Goal: Information Seeking & Learning: Learn about a topic

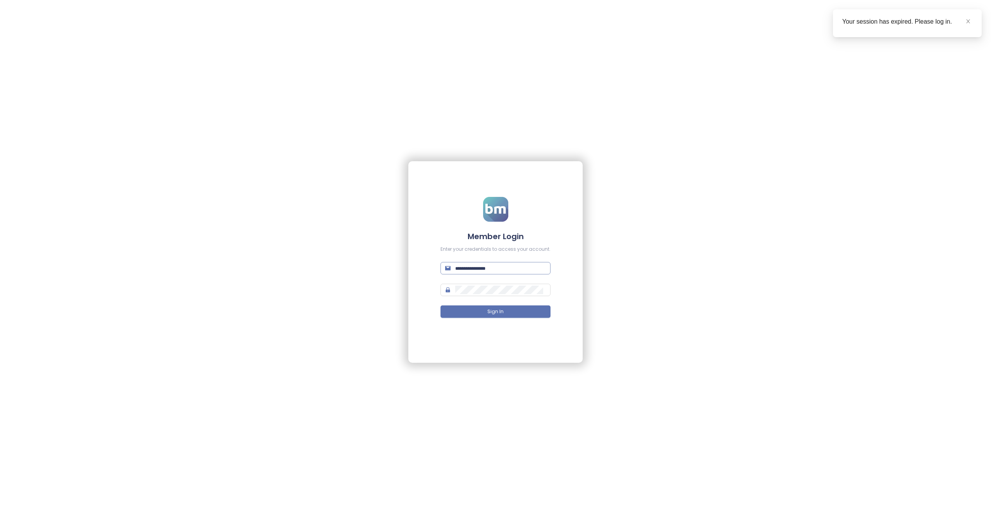
click at [488, 265] on input "text" at bounding box center [500, 268] width 91 height 9
paste input "**********"
type input "**********"
click at [503, 296] on span at bounding box center [495, 290] width 110 height 12
click at [494, 310] on span "Sign In" at bounding box center [495, 311] width 16 height 7
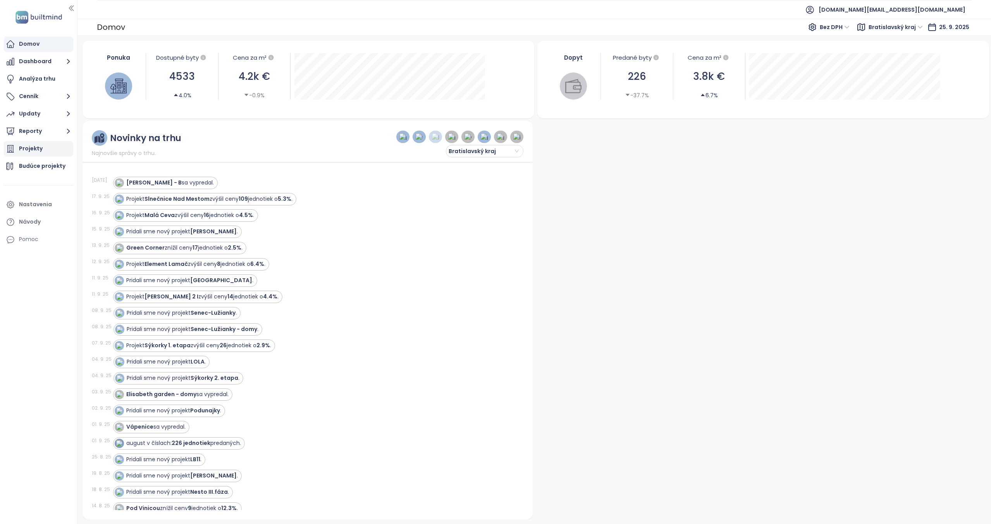
click at [40, 148] on div "Projekty" at bounding box center [31, 149] width 24 height 10
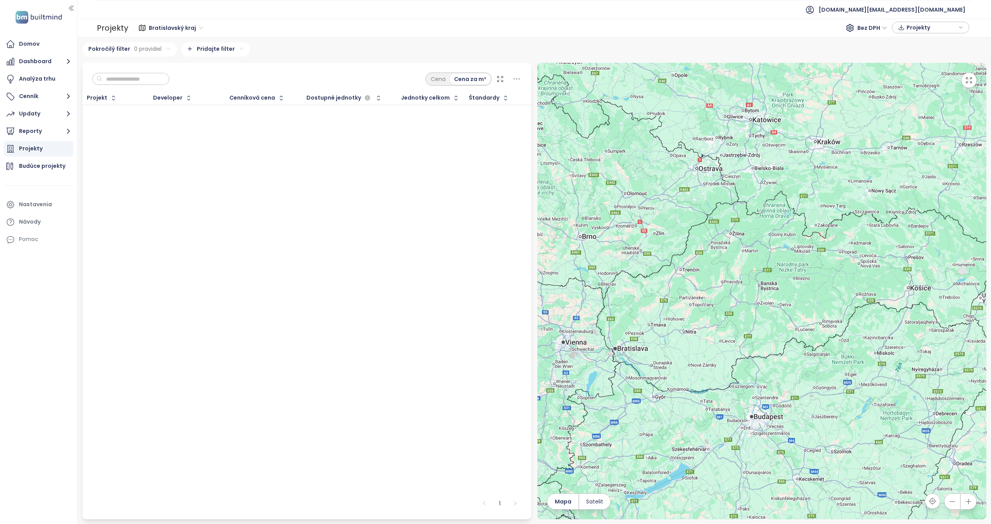
click at [134, 76] on input "text" at bounding box center [133, 79] width 63 height 12
type input "******"
click at [183, 65] on div "****** Cena Cena za m²" at bounding box center [307, 77] width 449 height 29
click at [147, 83] on input "******" at bounding box center [133, 79] width 63 height 12
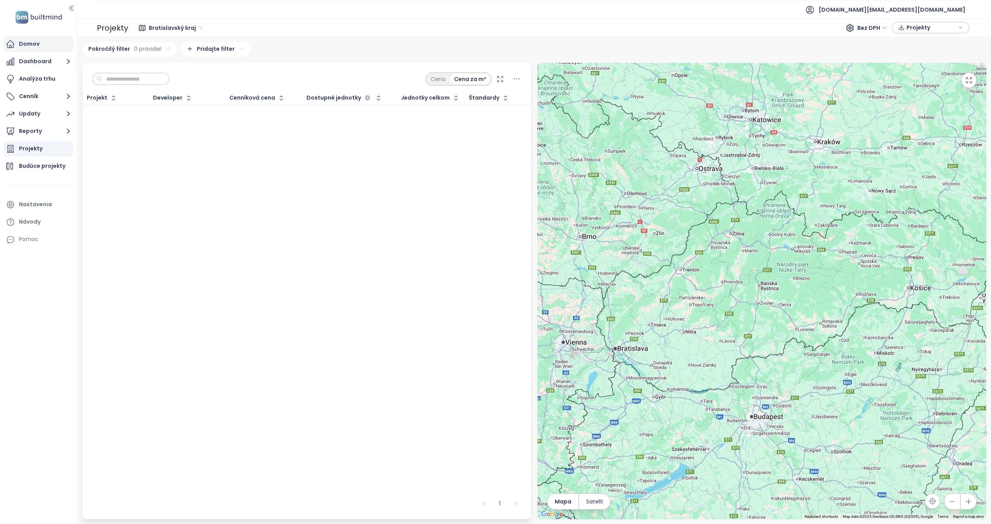
click at [37, 45] on div "Domov" at bounding box center [29, 44] width 21 height 10
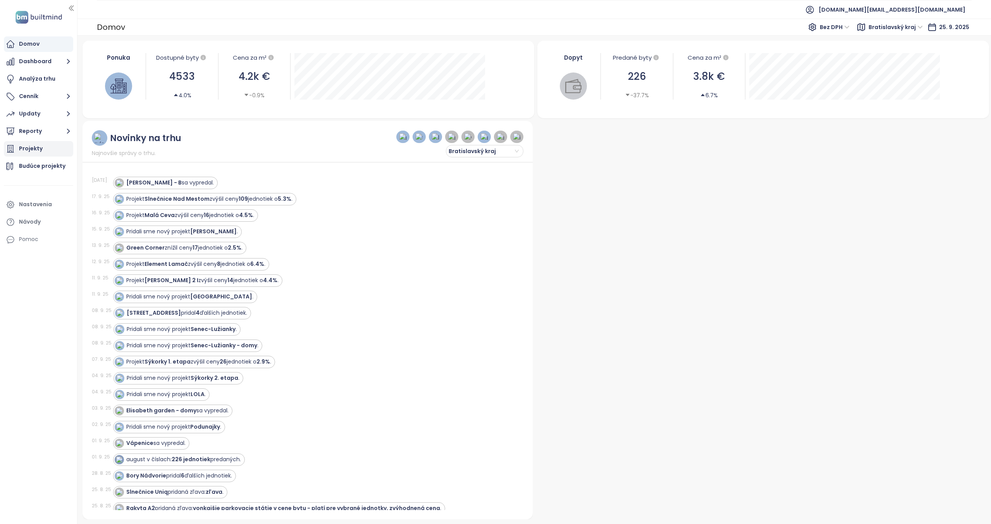
click at [33, 152] on div "Projekty" at bounding box center [31, 149] width 24 height 10
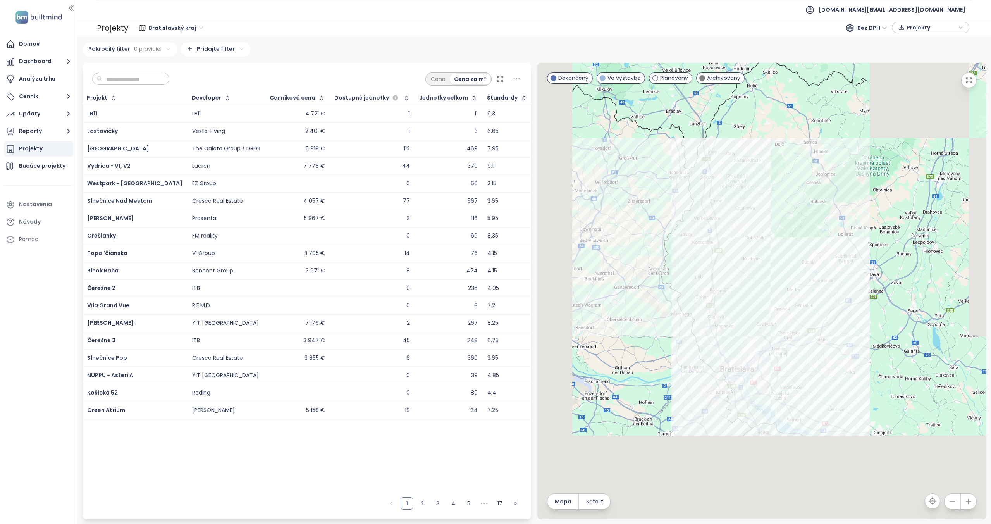
click at [113, 77] on input "text" at bounding box center [133, 79] width 63 height 12
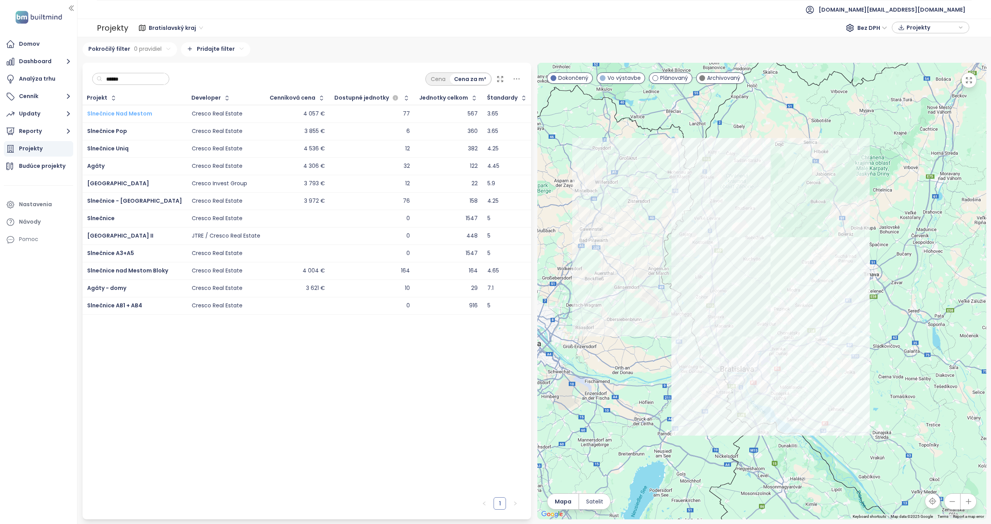
type input "******"
click at [145, 112] on span "Slnečnice Nad Mestom" at bounding box center [119, 114] width 65 height 8
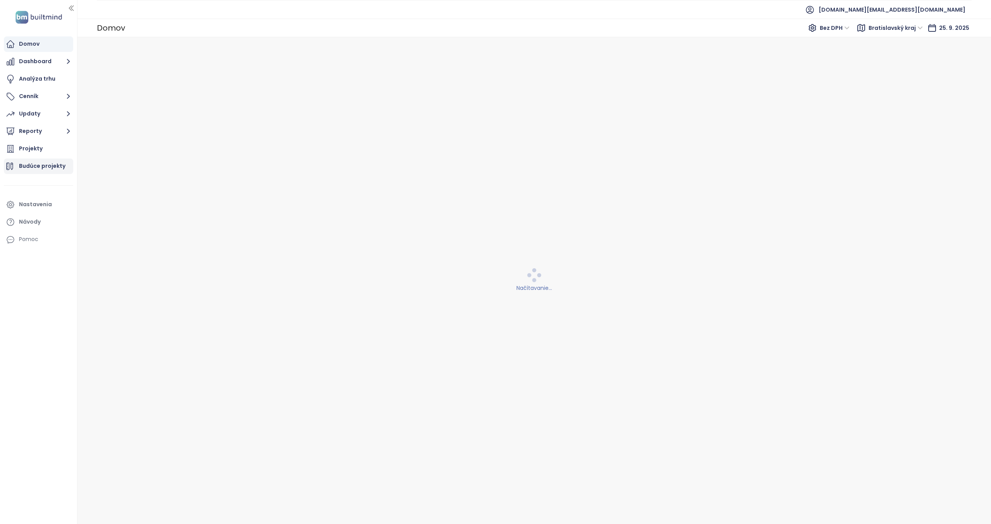
click at [43, 164] on div "Budúce projekty" at bounding box center [42, 166] width 46 height 10
click at [521, 71] on icon at bounding box center [519, 71] width 6 height 1
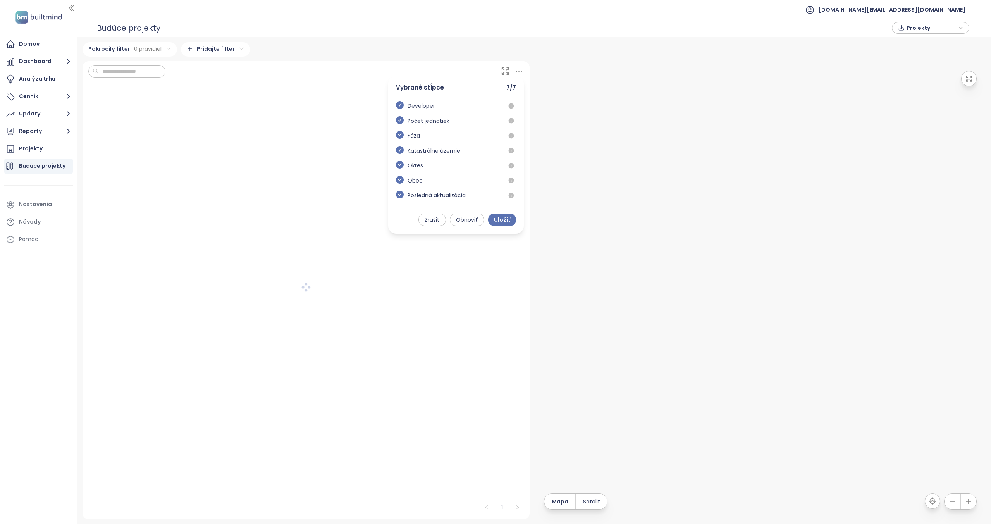
click at [521, 71] on icon at bounding box center [519, 71] width 6 height 1
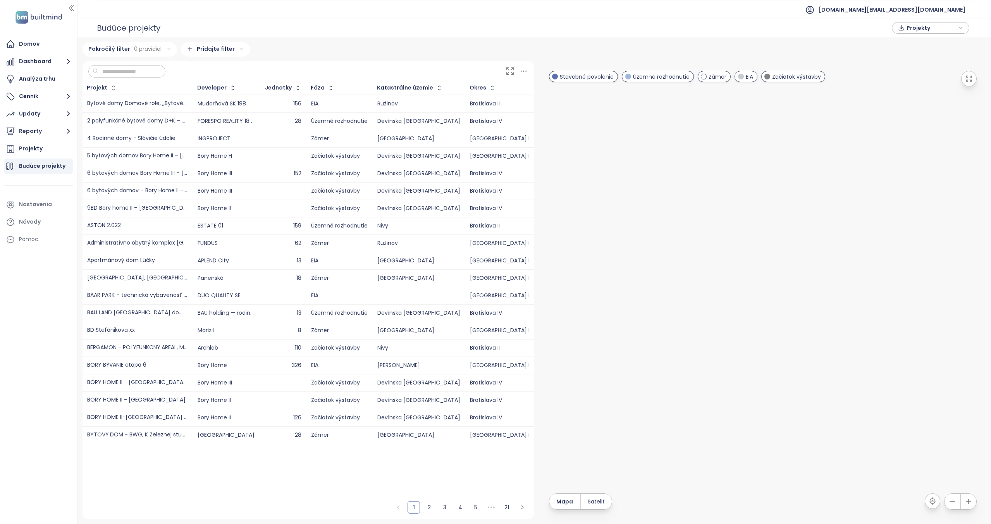
click at [521, 71] on icon at bounding box center [524, 71] width 6 height 1
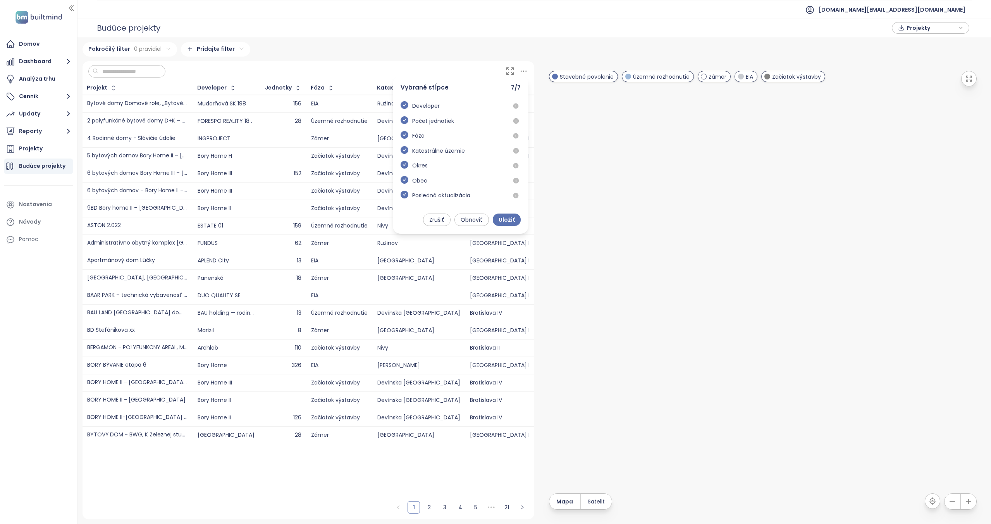
click at [521, 71] on icon at bounding box center [524, 71] width 6 height 1
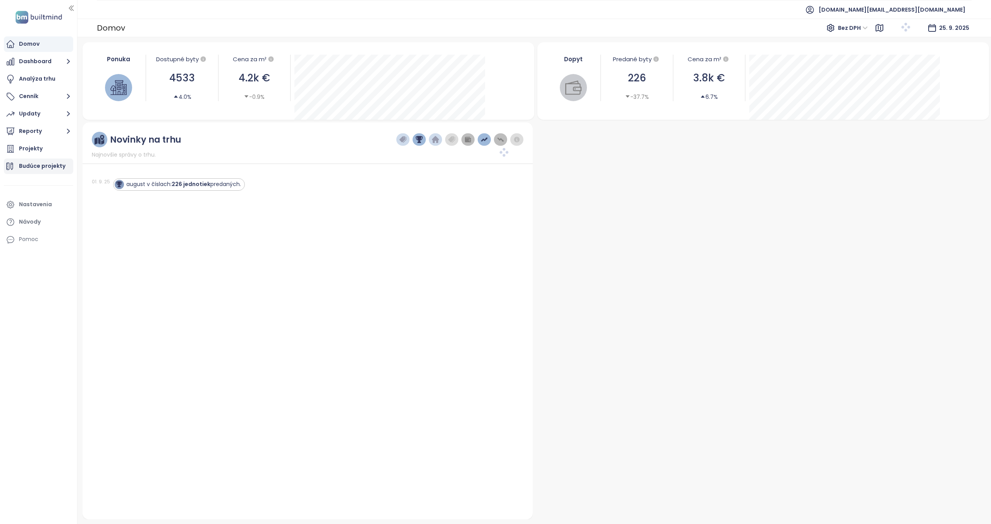
click at [52, 169] on div "Budúce projekty" at bounding box center [42, 166] width 46 height 10
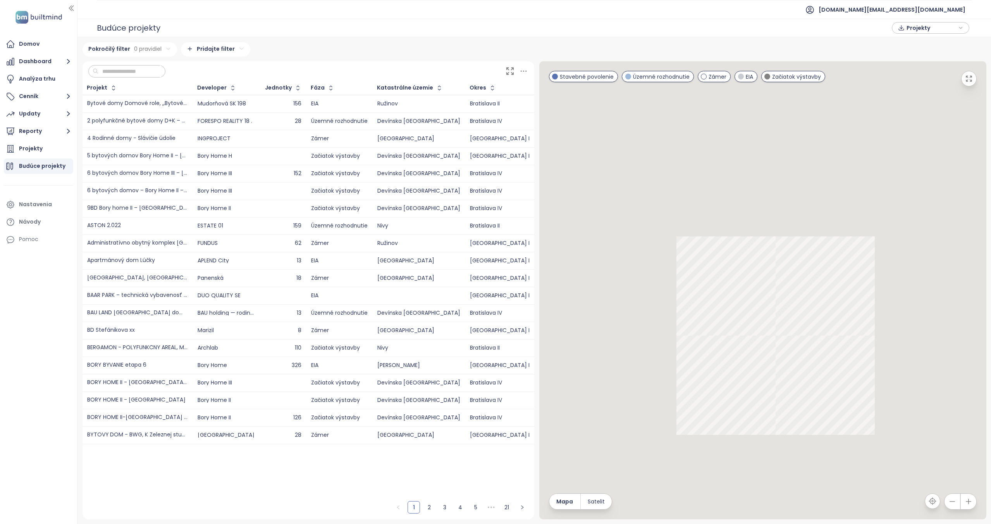
click at [913, 25] on span "Projekty" at bounding box center [931, 28] width 50 height 12
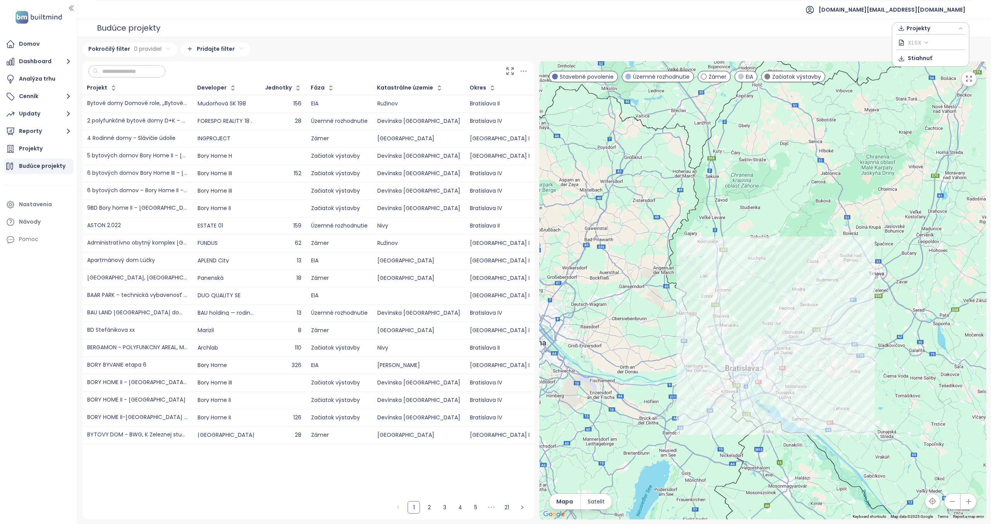
click at [915, 39] on span "XLSX" at bounding box center [918, 43] width 21 height 12
click at [275, 124] on div "28" at bounding box center [283, 121] width 36 height 9
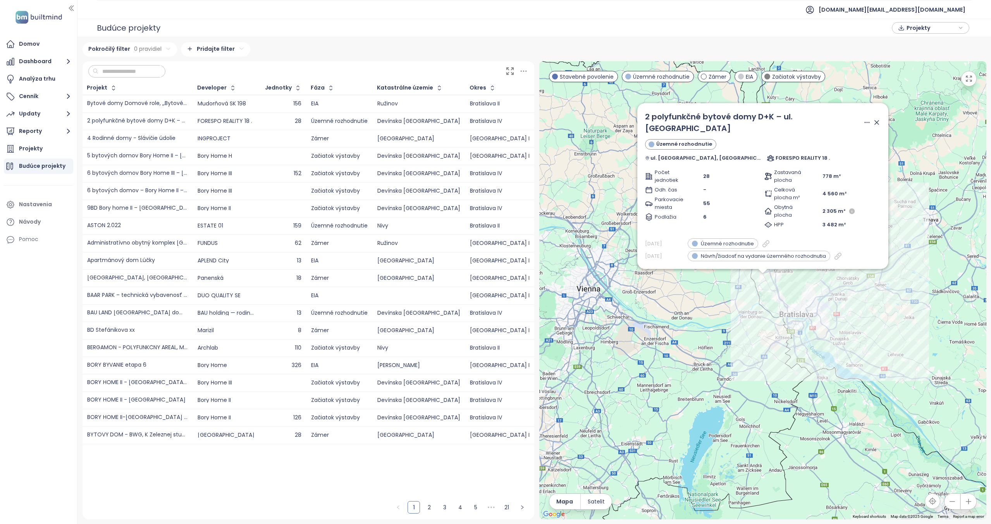
click at [760, 128] on span "2 polyfunkčné bytové domy D+K – ul. Vukovarská" at bounding box center [719, 122] width 148 height 22
click at [793, 128] on span "2 polyfunkčné bytové domy D+K – ul. Vukovarská" at bounding box center [719, 122] width 148 height 22
click at [793, 130] on span "2 polyfunkčné bytové domy D+K – ul. Vukovarská" at bounding box center [719, 122] width 148 height 22
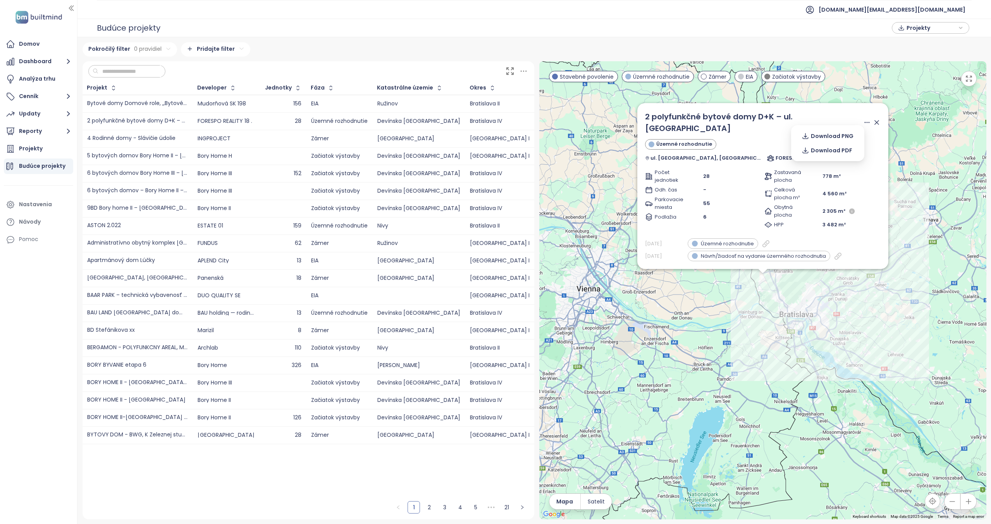
click at [865, 122] on icon at bounding box center [867, 122] width 4 height 0
click at [172, 152] on div "5 bytových domov Bory Home II – Lamačská brána" at bounding box center [137, 155] width 101 height 9
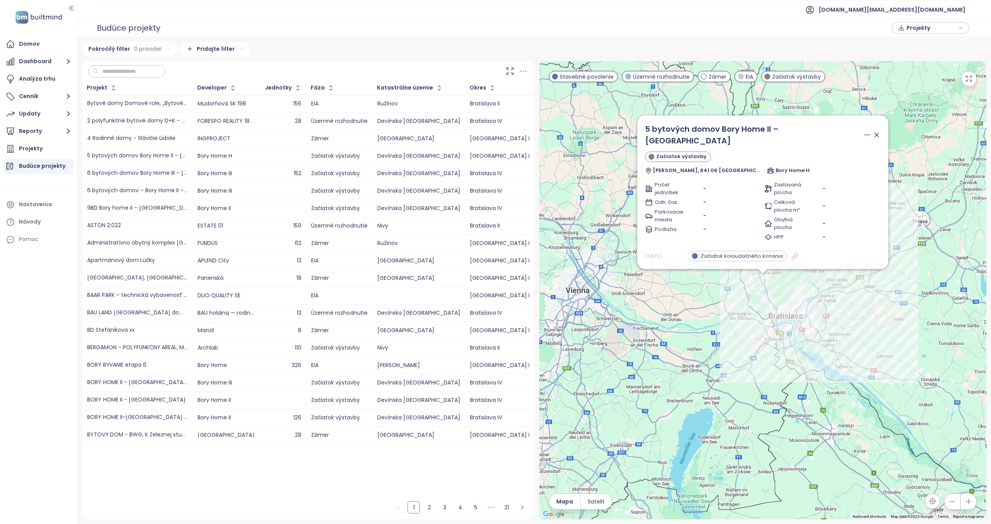
click at [138, 220] on td "ASTON 2.022" at bounding box center [138, 225] width 110 height 17
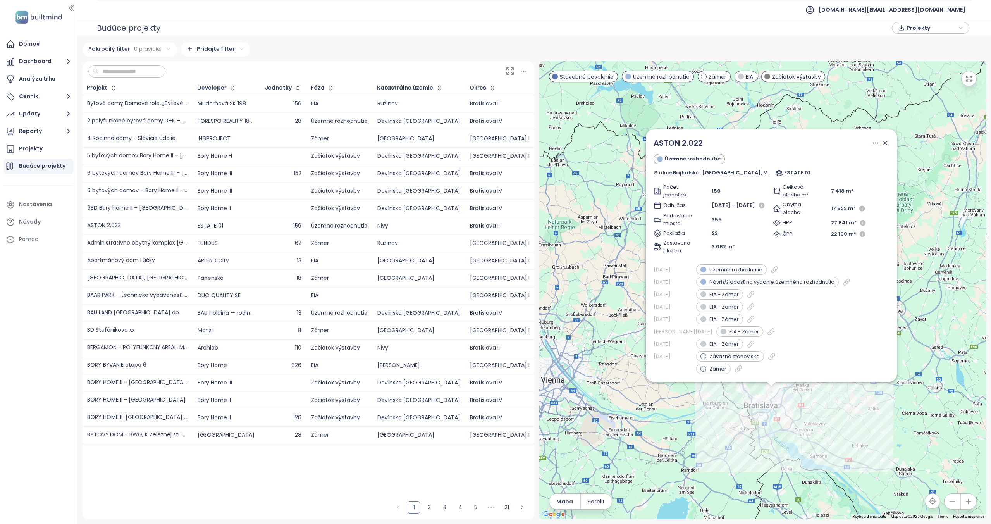
drag, startPoint x: 622, startPoint y: 174, endPoint x: 661, endPoint y: 218, distance: 58.5
click at [631, 288] on div "ASTON 2.022 Územné rozhodnutie ulice Bajkalská, Trenčianska, Mliekarenská, Brat…" at bounding box center [762, 290] width 447 height 458
click at [921, 29] on span "Projekty" at bounding box center [931, 28] width 50 height 12
click at [923, 41] on span "XLSX" at bounding box center [918, 43] width 21 height 12
